Goal: Task Accomplishment & Management: Use online tool/utility

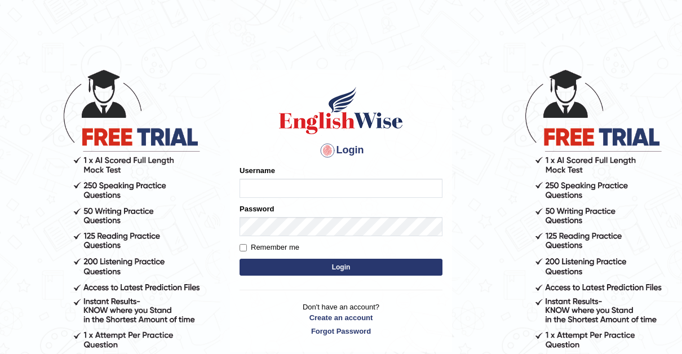
type input "Thelma"
click at [242, 244] on input "Remember me" at bounding box center [243, 247] width 7 height 7
checkbox input "true"
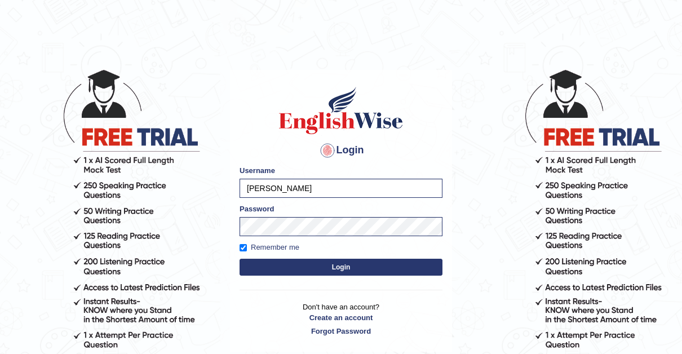
click at [319, 260] on button "Login" at bounding box center [341, 267] width 203 height 17
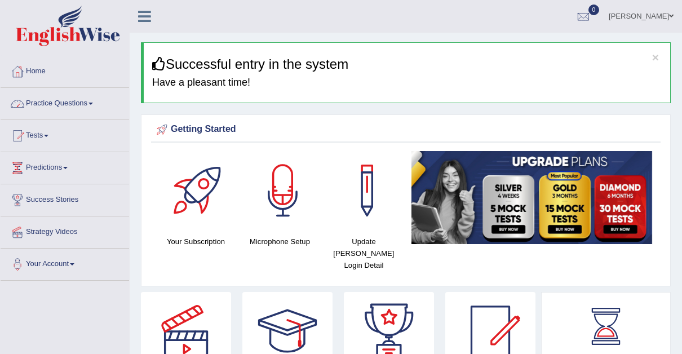
click at [92, 103] on span at bounding box center [91, 104] width 5 height 2
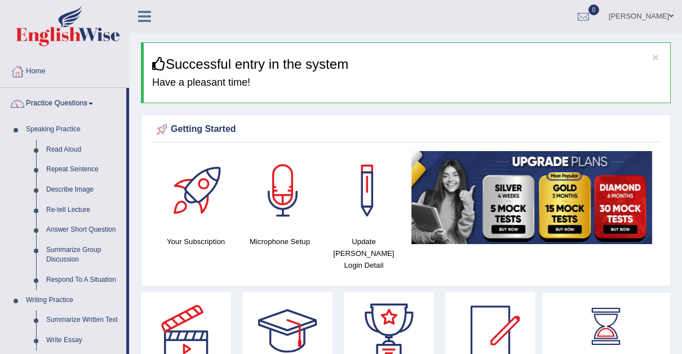
click at [93, 103] on span at bounding box center [91, 104] width 5 height 2
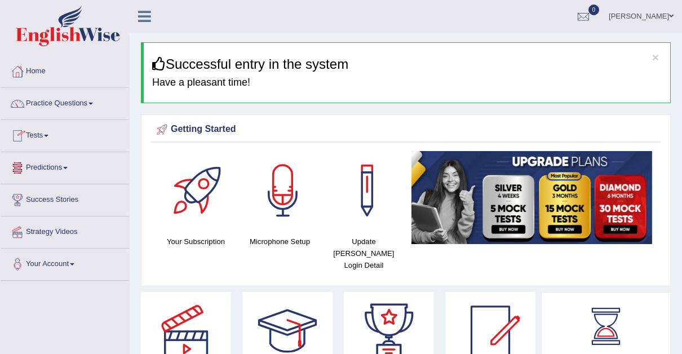
click at [53, 134] on link "Tests" at bounding box center [65, 134] width 129 height 28
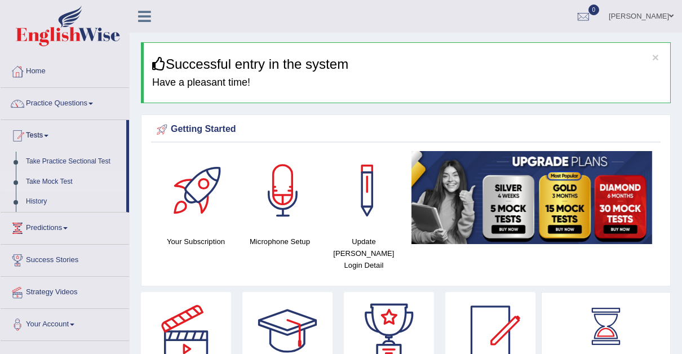
click at [48, 178] on link "Take Mock Test" at bounding box center [73, 182] width 105 height 20
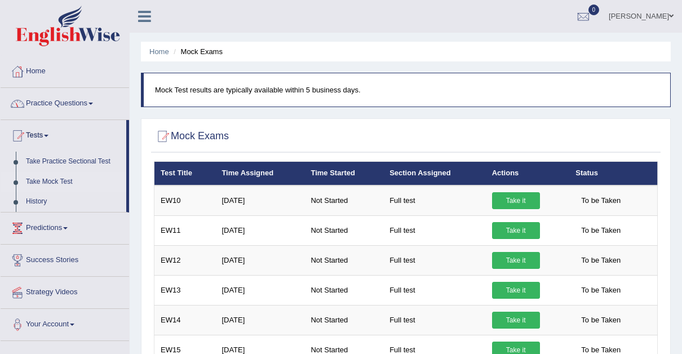
click at [94, 99] on link "Practice Questions" at bounding box center [65, 102] width 129 height 28
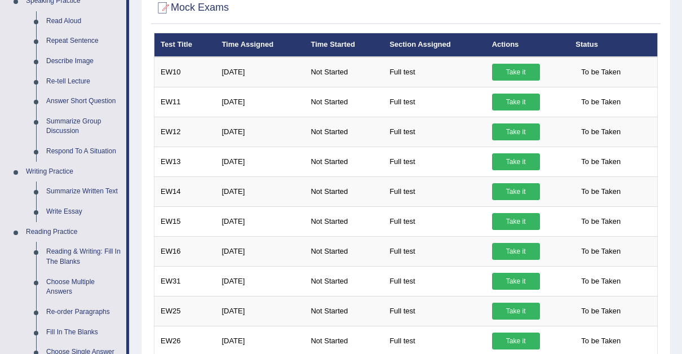
scroll to position [127, 0]
